Goal: Transaction & Acquisition: Purchase product/service

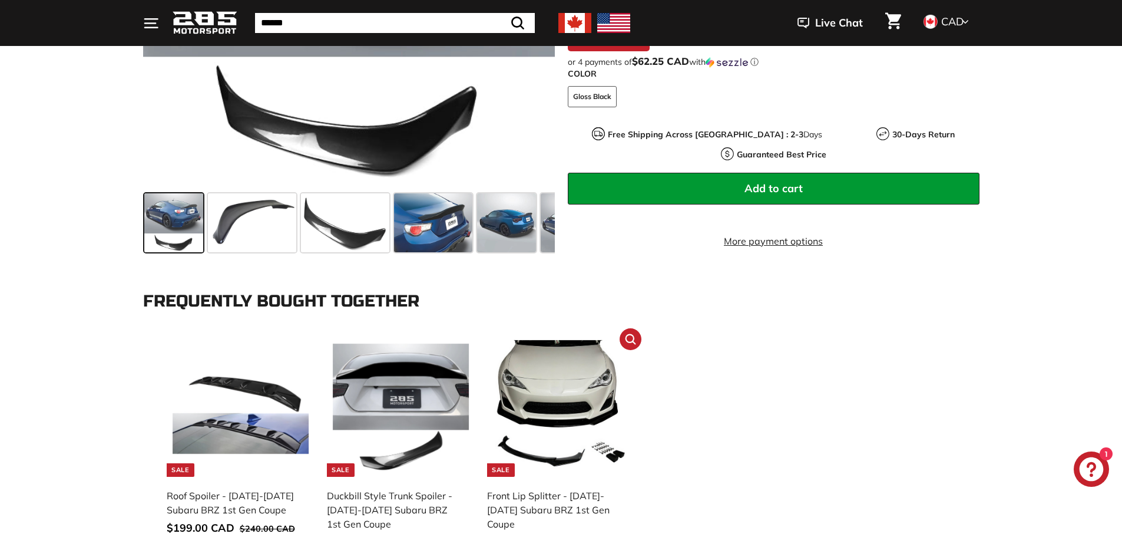
scroll to position [471, 0]
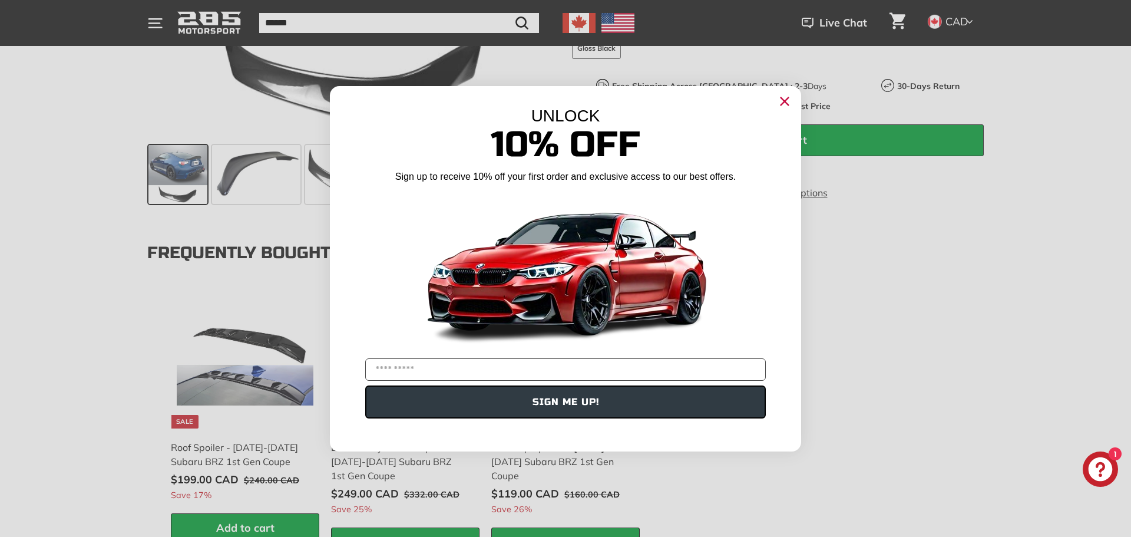
click at [785, 101] on icon "Close dialog" at bounding box center [785, 101] width 8 height 8
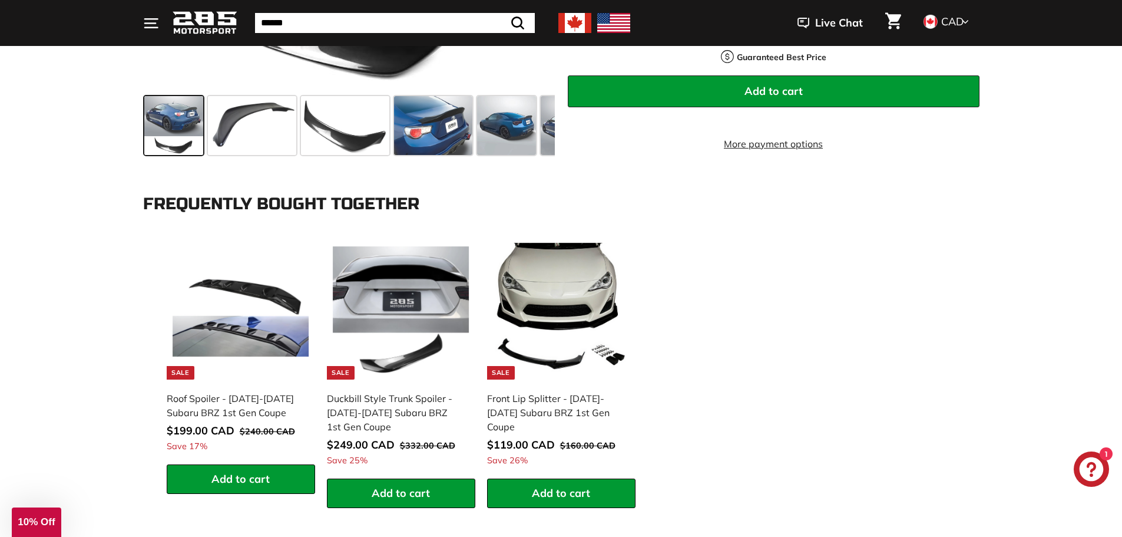
scroll to position [530, 0]
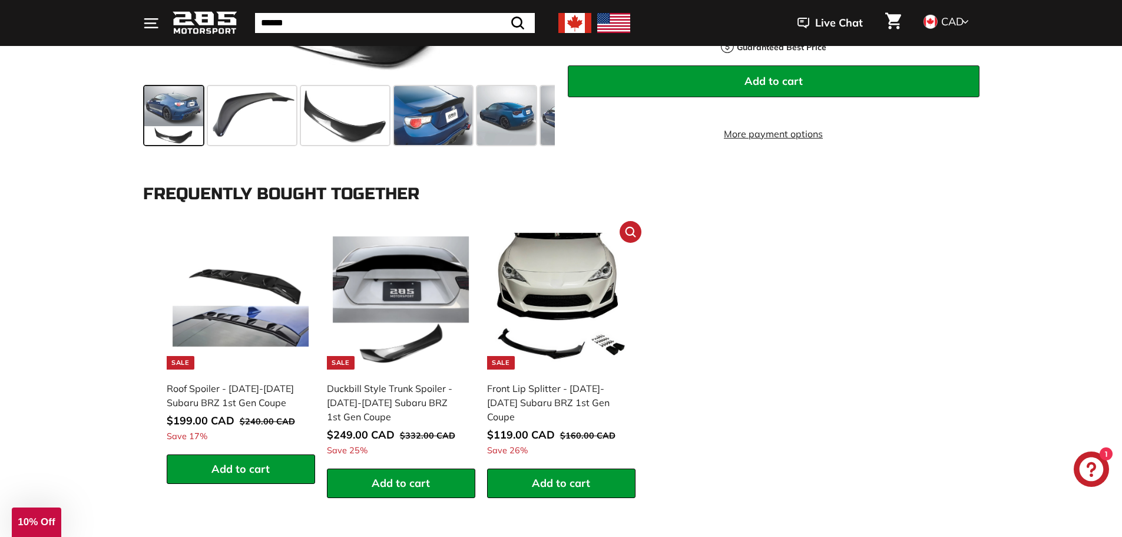
click at [566, 301] on img at bounding box center [561, 301] width 137 height 137
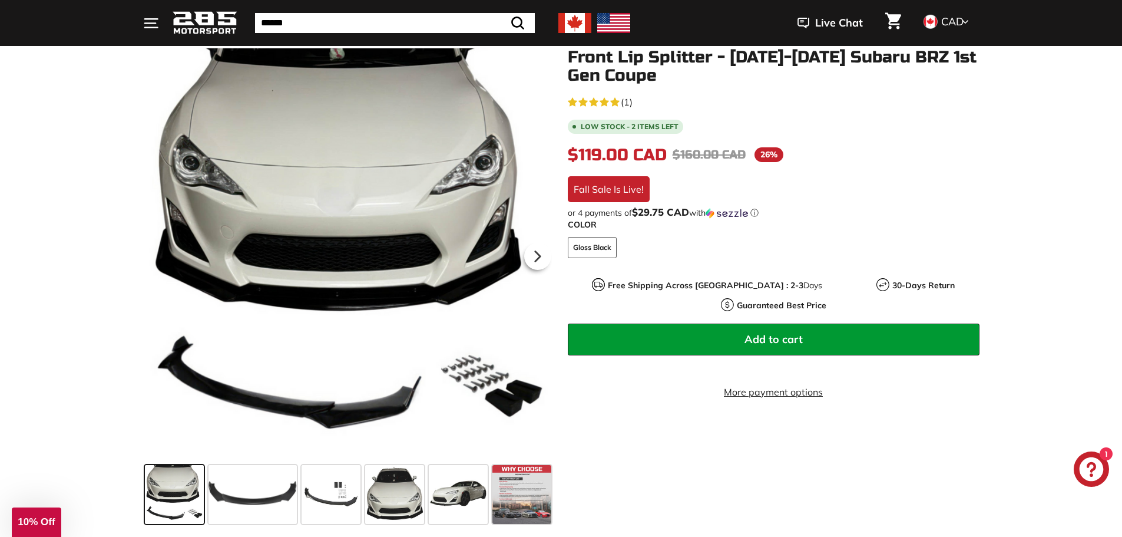
scroll to position [177, 0]
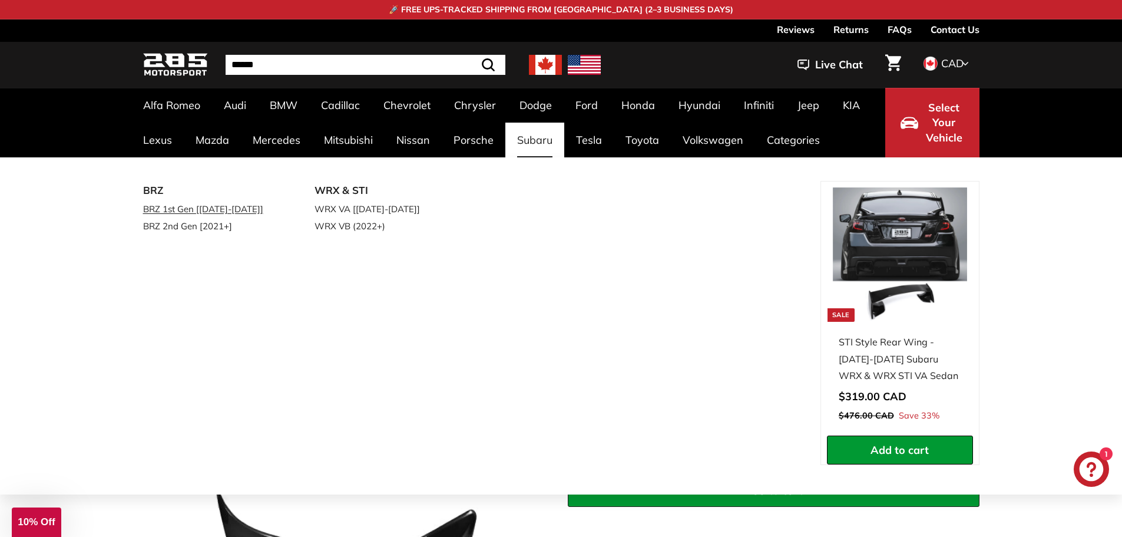
click at [230, 213] on link "BRZ 1st Gen [[DATE]-[DATE]]" at bounding box center [212, 208] width 139 height 17
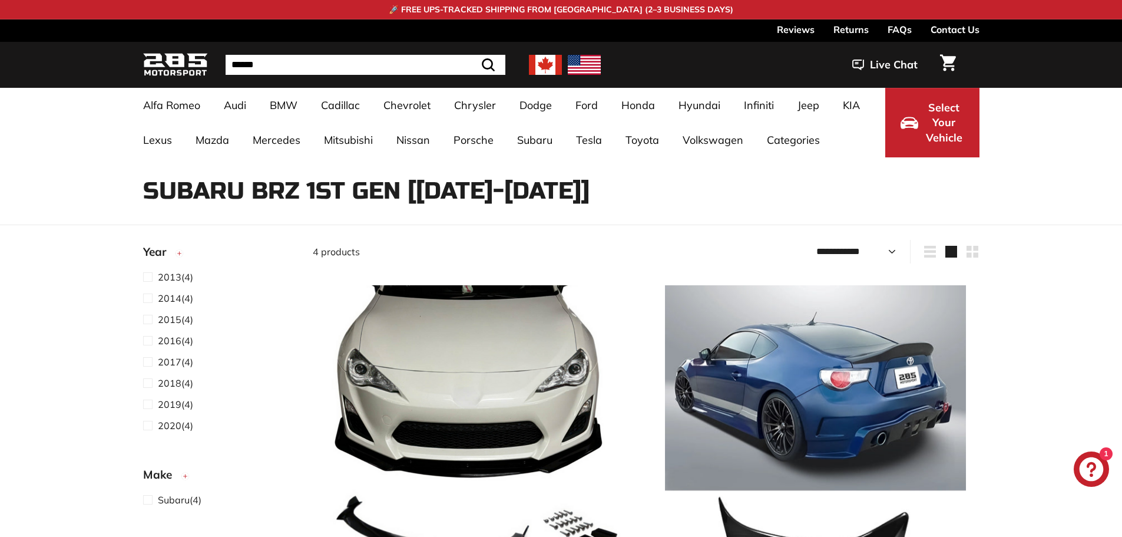
select select "**********"
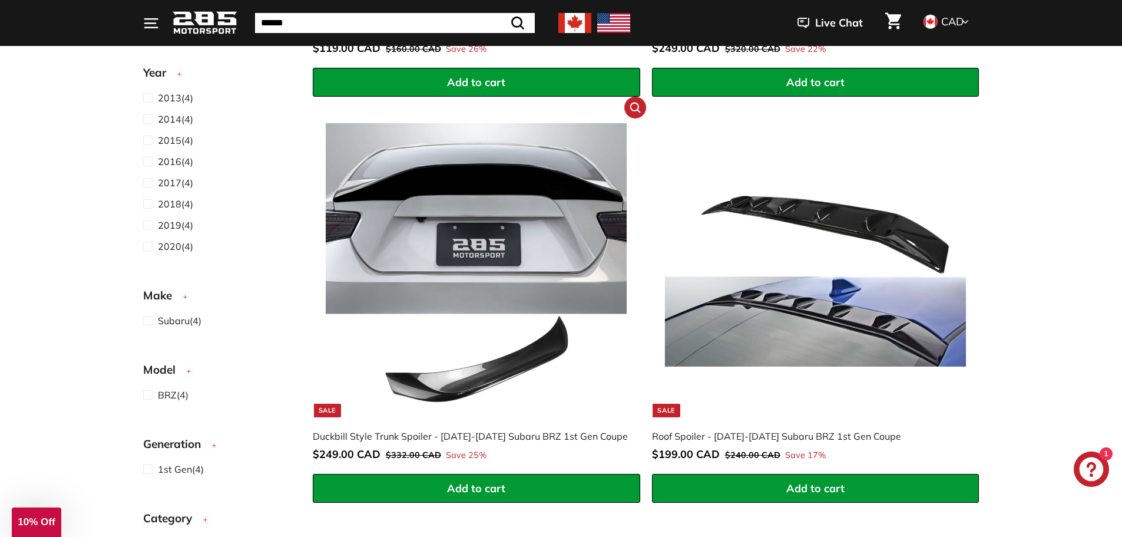
scroll to position [530, 0]
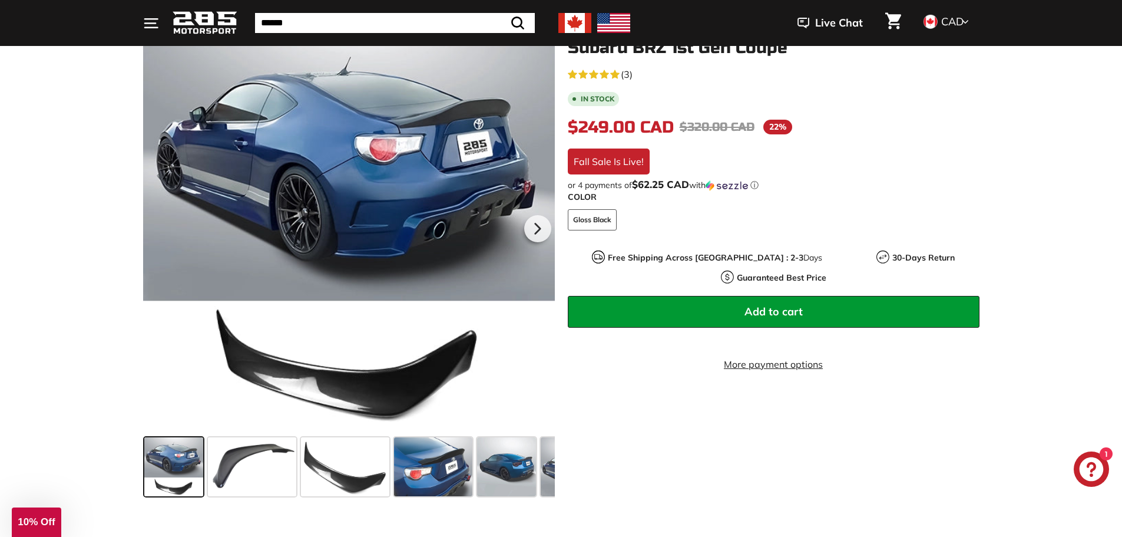
scroll to position [236, 0]
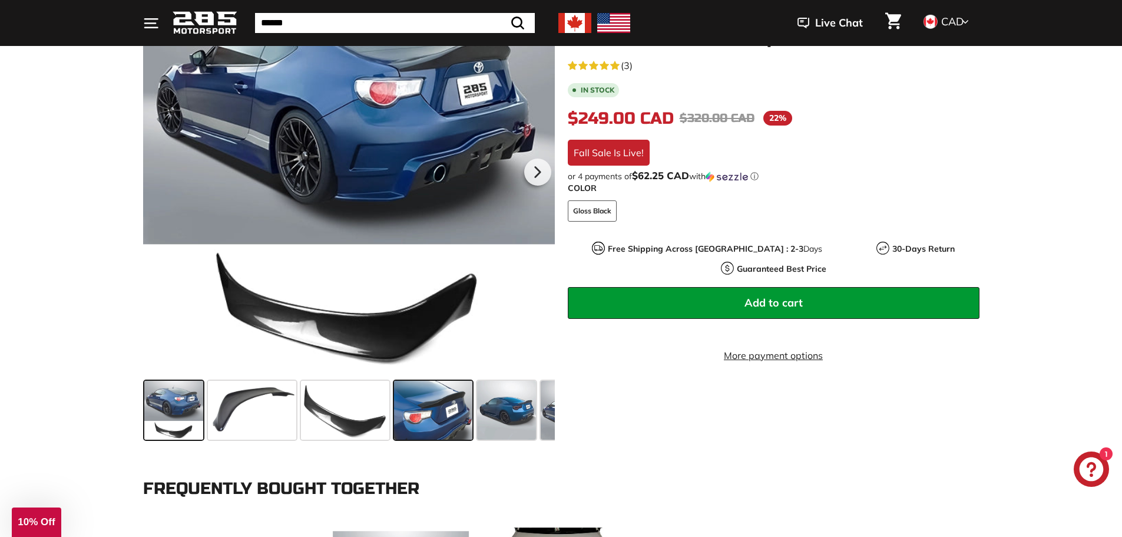
click at [439, 409] on span at bounding box center [433, 410] width 78 height 59
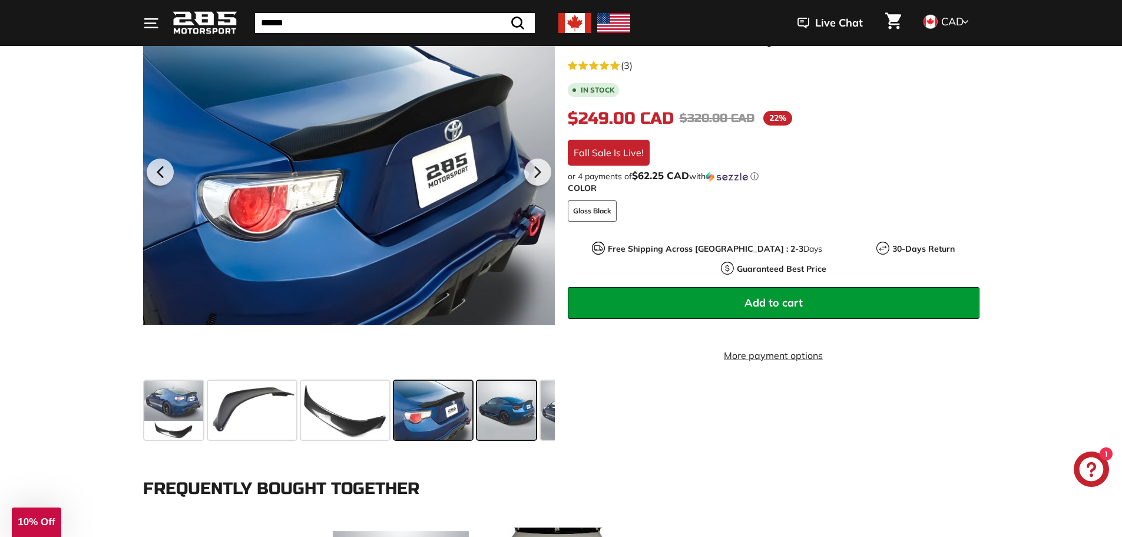
click at [508, 427] on span at bounding box center [506, 410] width 59 height 59
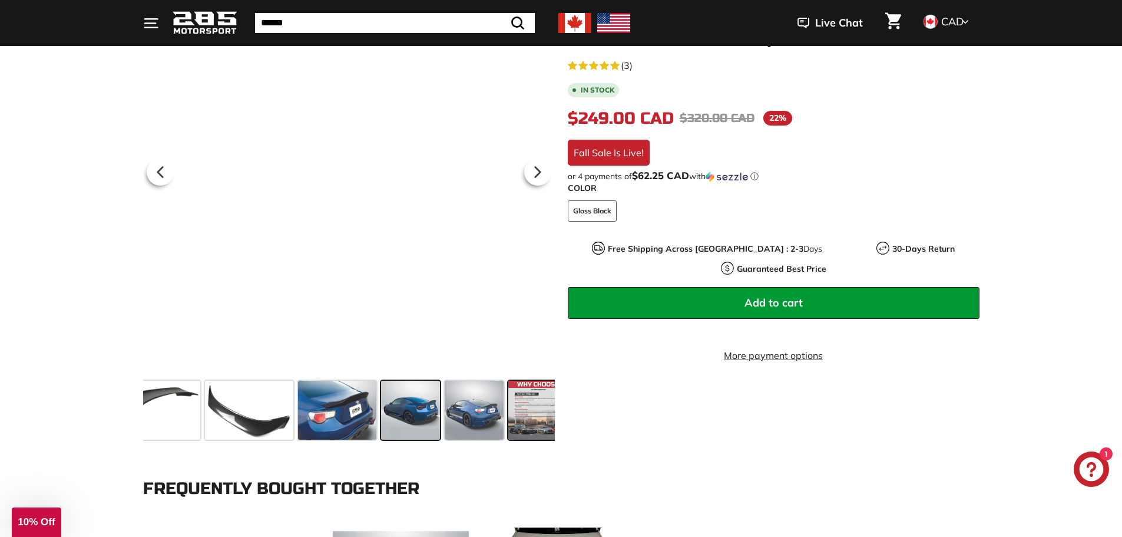
scroll to position [0, 111]
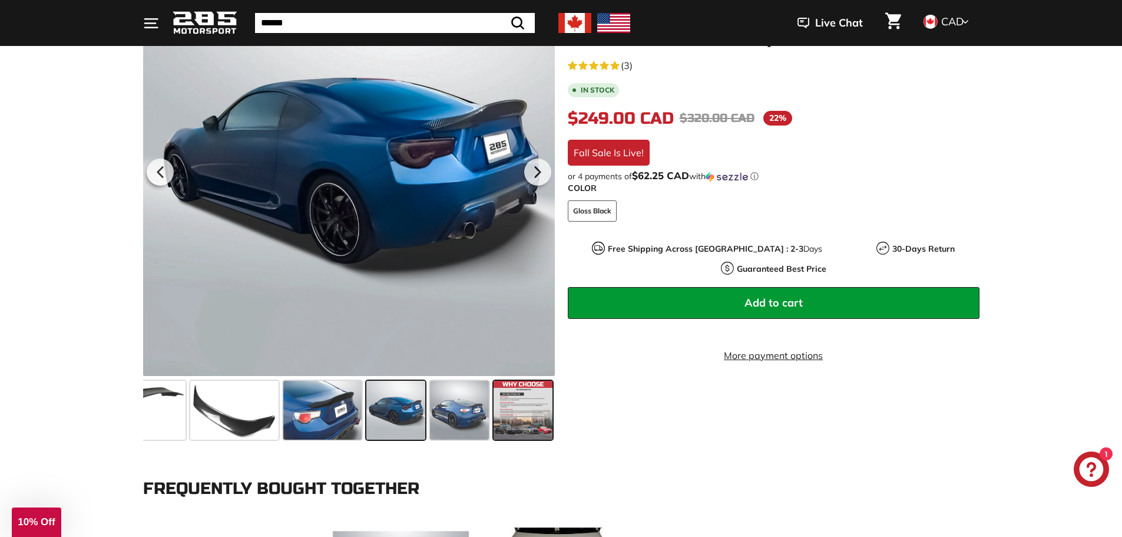
click at [539, 424] on span at bounding box center [523, 410] width 59 height 59
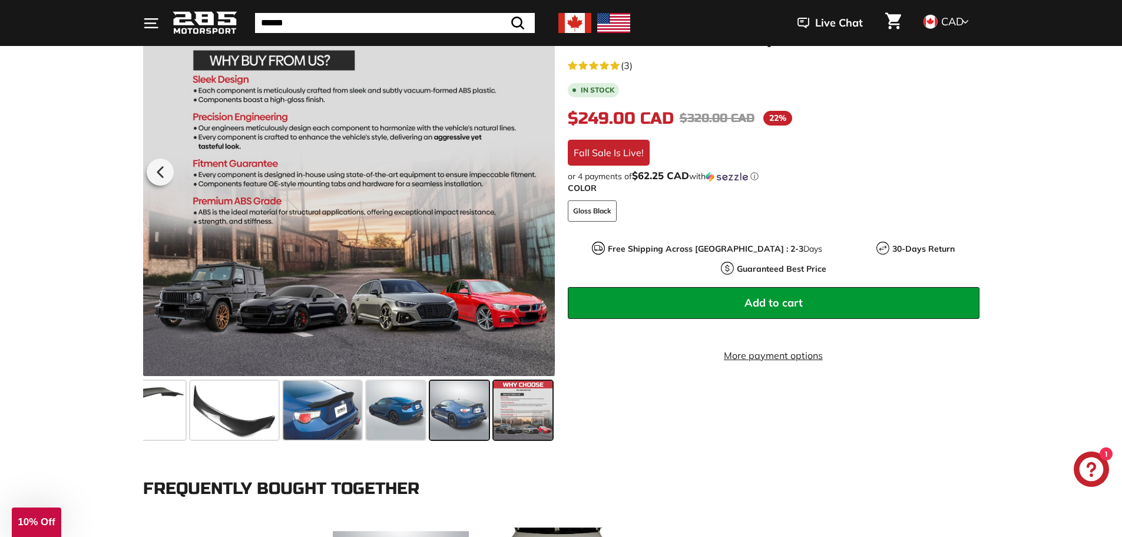
click at [478, 420] on span at bounding box center [459, 410] width 59 height 59
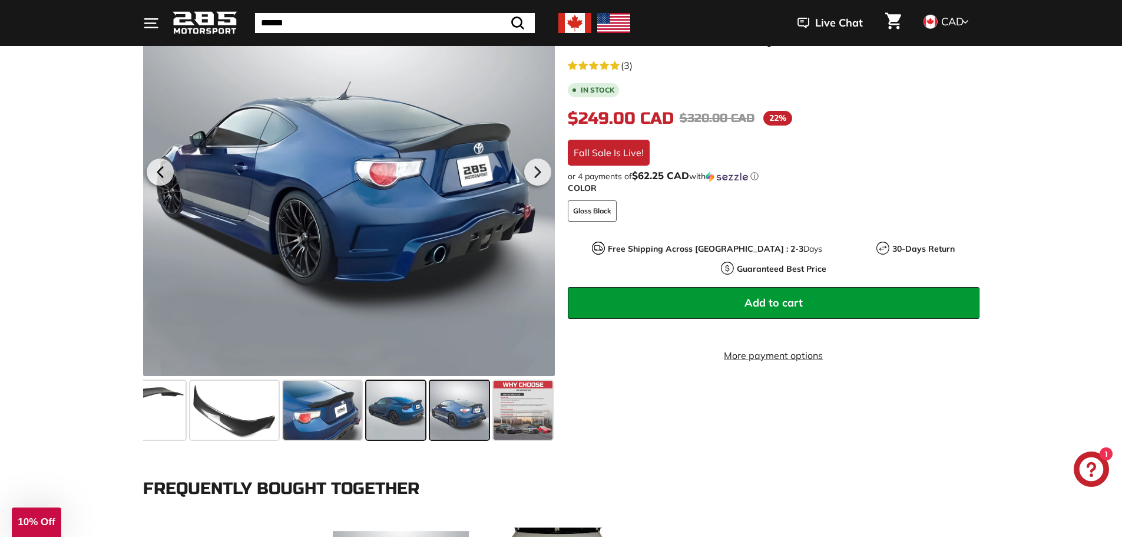
click at [406, 415] on span at bounding box center [395, 410] width 59 height 59
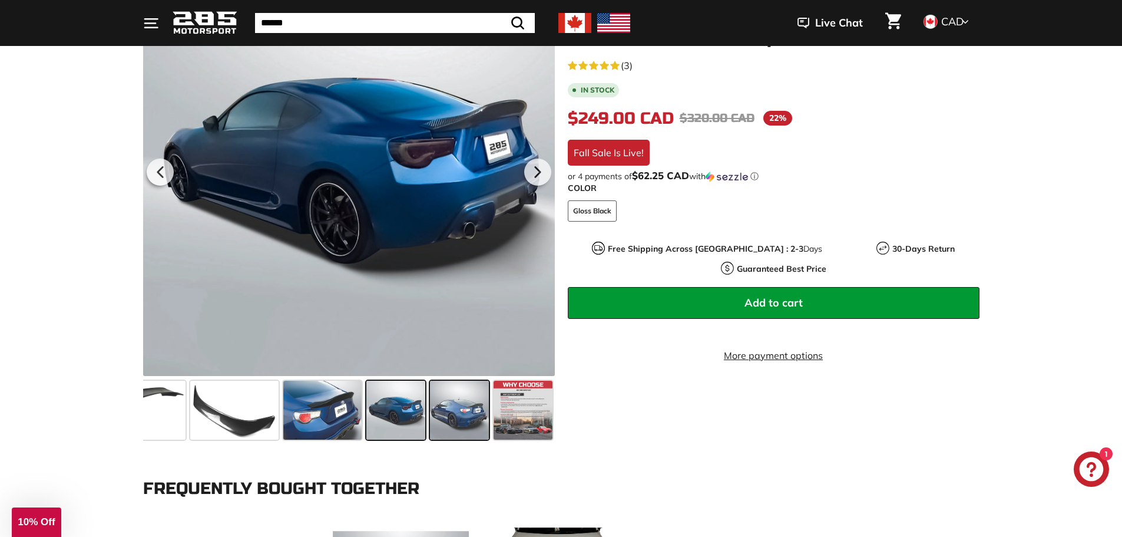
click at [455, 415] on span at bounding box center [459, 410] width 59 height 59
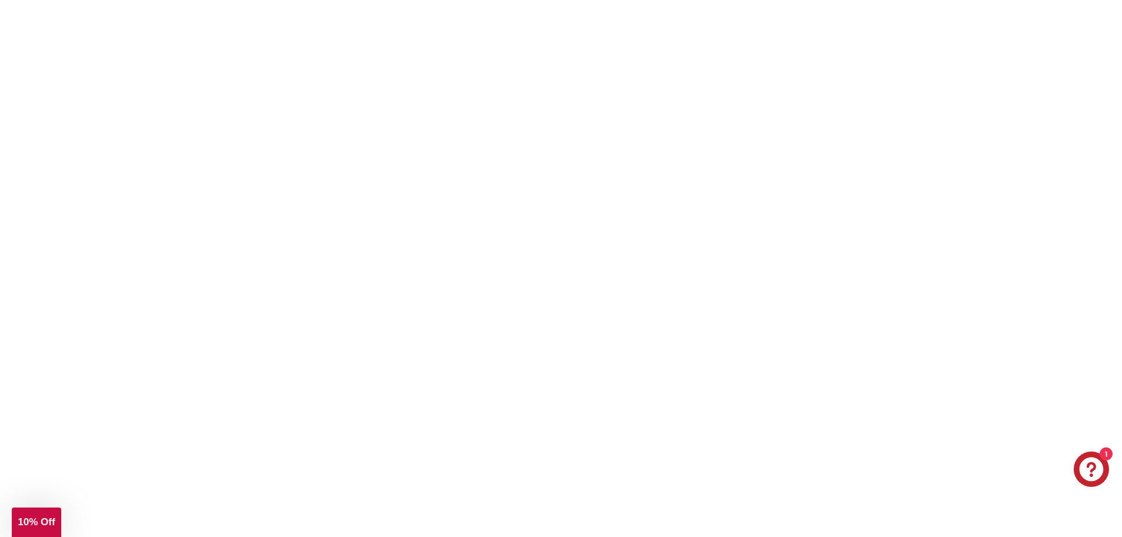
scroll to position [2003, 0]
